Goal: Transaction & Acquisition: Download file/media

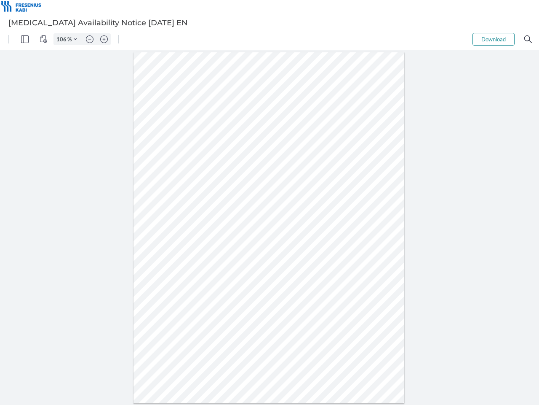
click at [25, 39] on img "Panel" at bounding box center [25, 39] width 8 height 8
click at [43, 39] on img "View Controls" at bounding box center [44, 39] width 8 height 8
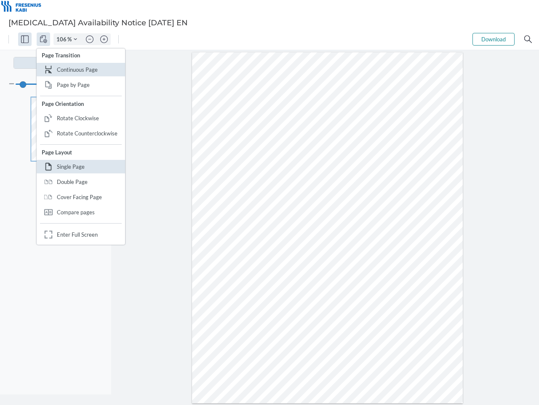
click at [63, 39] on input "106" at bounding box center [60, 39] width 13 height 8
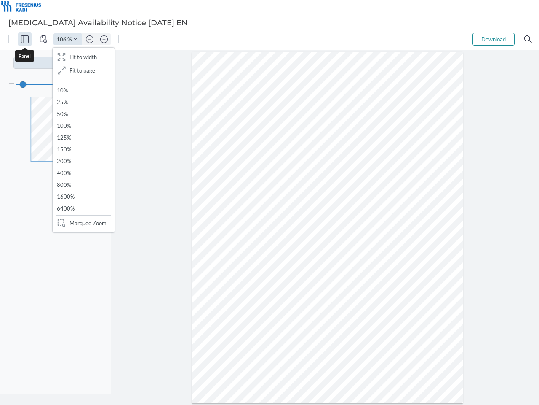
click at [75, 39] on img "Zoom Controls" at bounding box center [75, 39] width 3 height 3
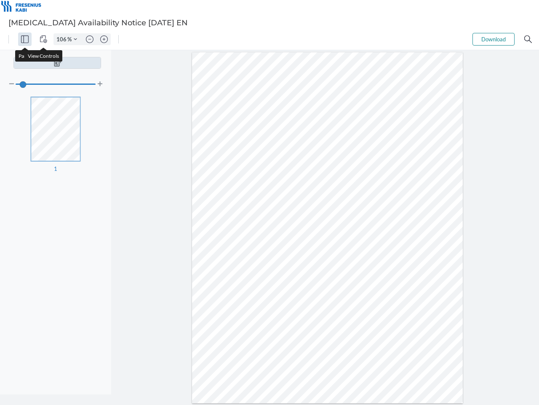
click at [90, 39] on img "Zoom out" at bounding box center [90, 39] width 8 height 8
click at [104, 39] on img "Zoom in" at bounding box center [104, 39] width 8 height 8
type input "106"
click at [494, 39] on button "Download" at bounding box center [494, 39] width 42 height 13
click at [529, 39] on img "Search" at bounding box center [529, 39] width 8 height 8
